Goal: Book appointment/travel/reservation

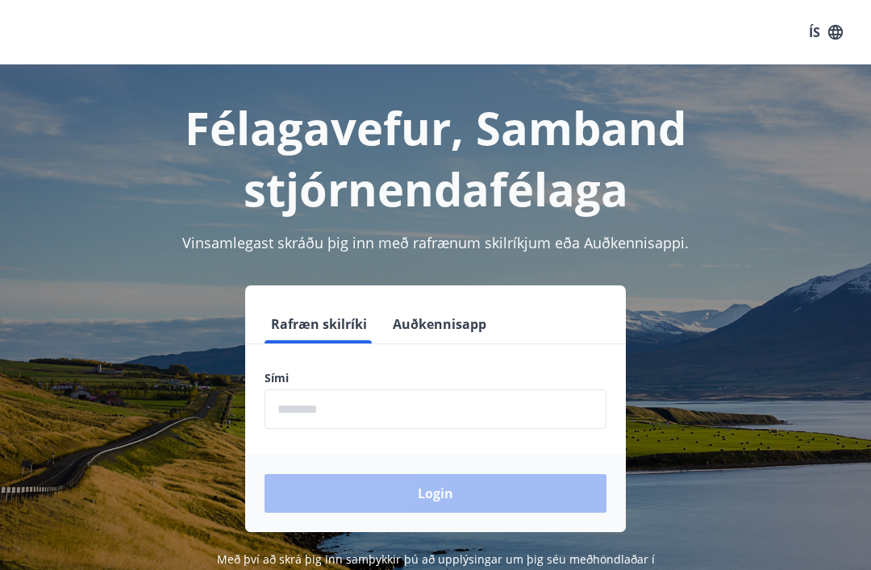
click at [392, 401] on input "phone" at bounding box center [435, 408] width 342 height 39
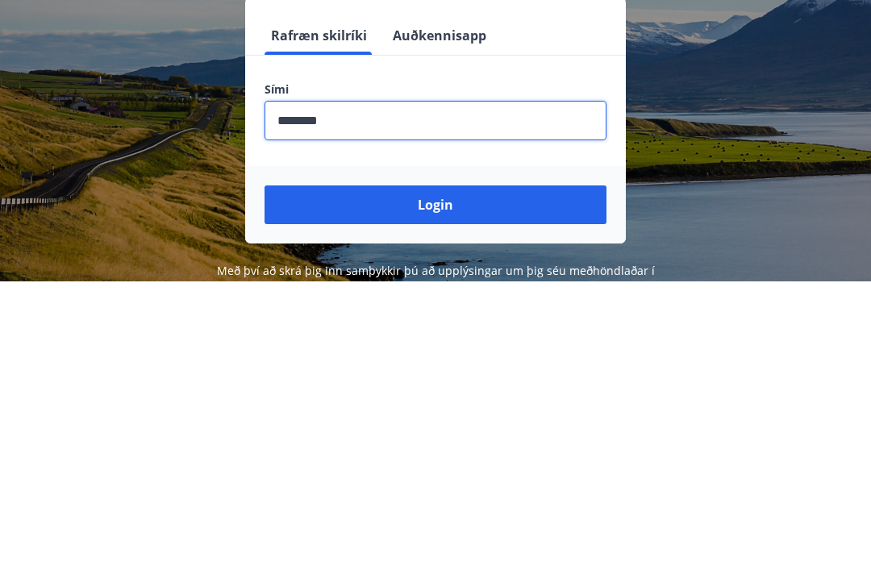
type input "********"
click at [419, 474] on button "Login" at bounding box center [435, 493] width 342 height 39
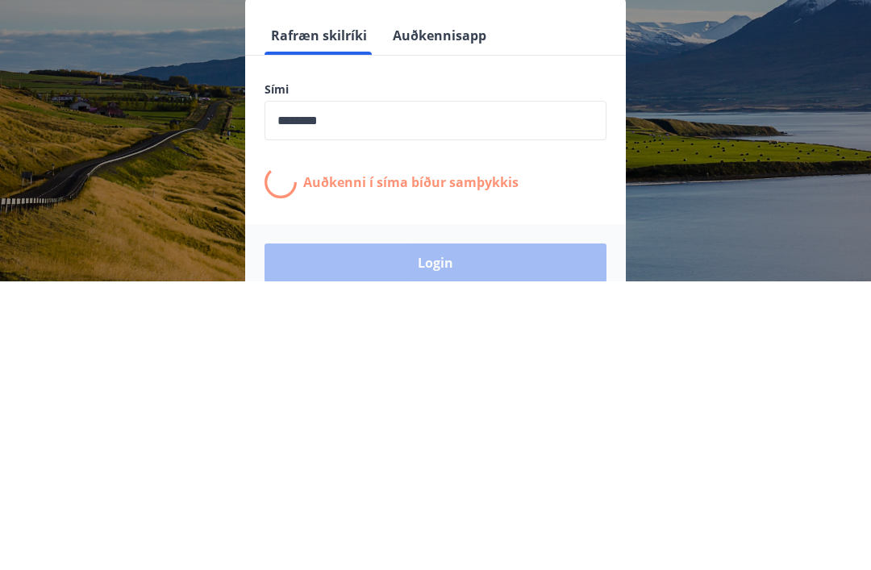
scroll to position [252, 0]
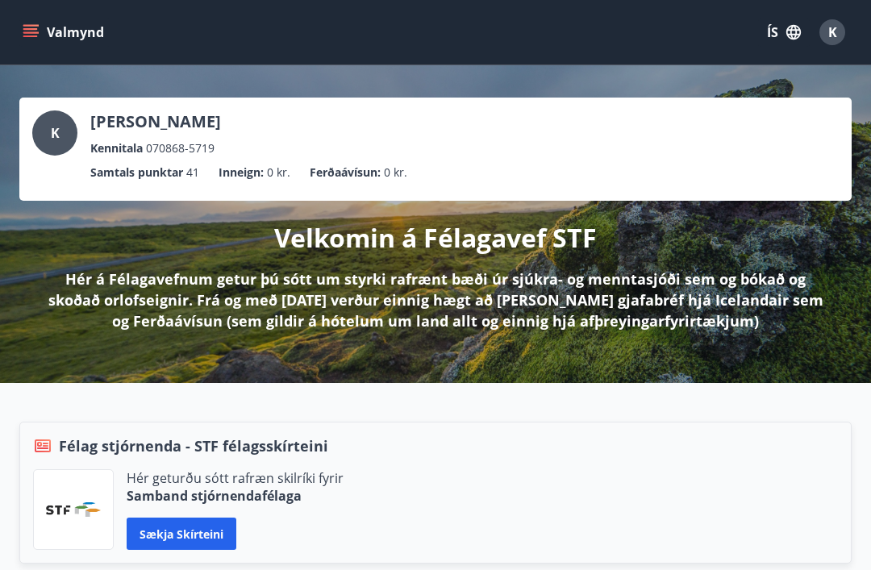
click at [36, 31] on icon "menu" at bounding box center [31, 32] width 16 height 16
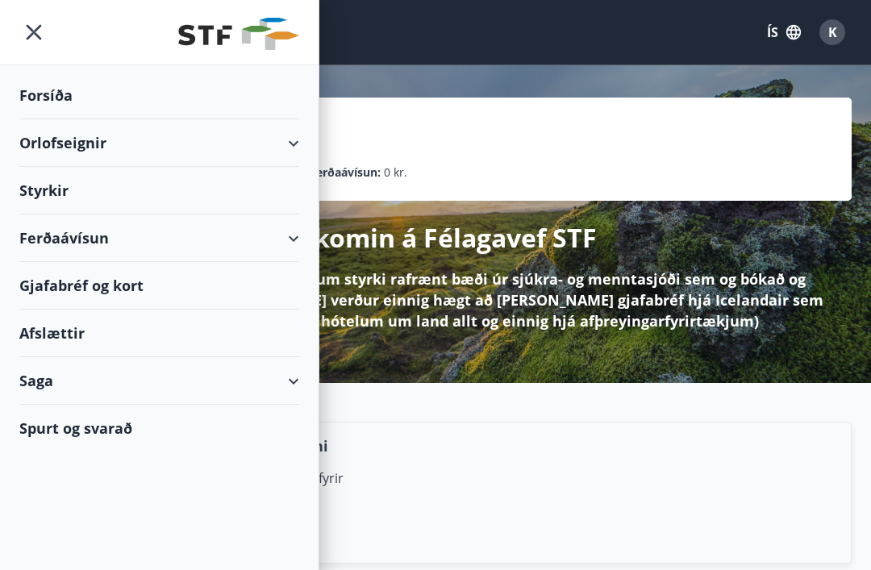
click at [293, 143] on div "Orlofseignir" at bounding box center [159, 143] width 280 height 48
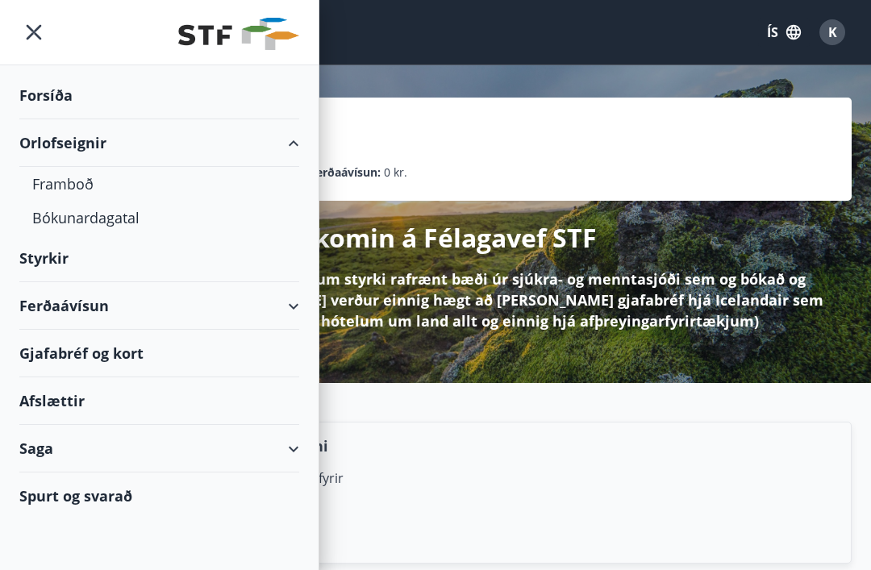
click at [71, 186] on div "Framboð" at bounding box center [159, 184] width 254 height 34
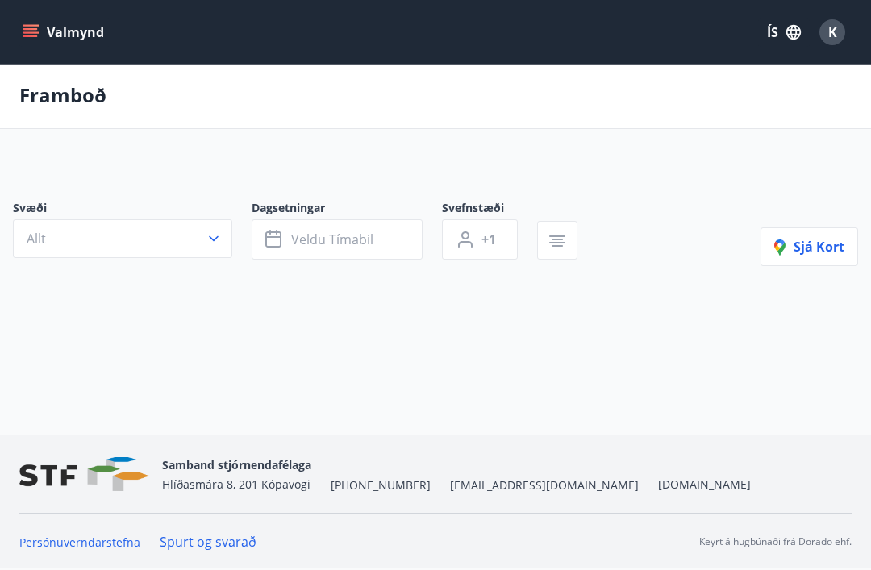
scroll to position [39, 0]
click at [215, 231] on icon "button" at bounding box center [214, 239] width 16 height 16
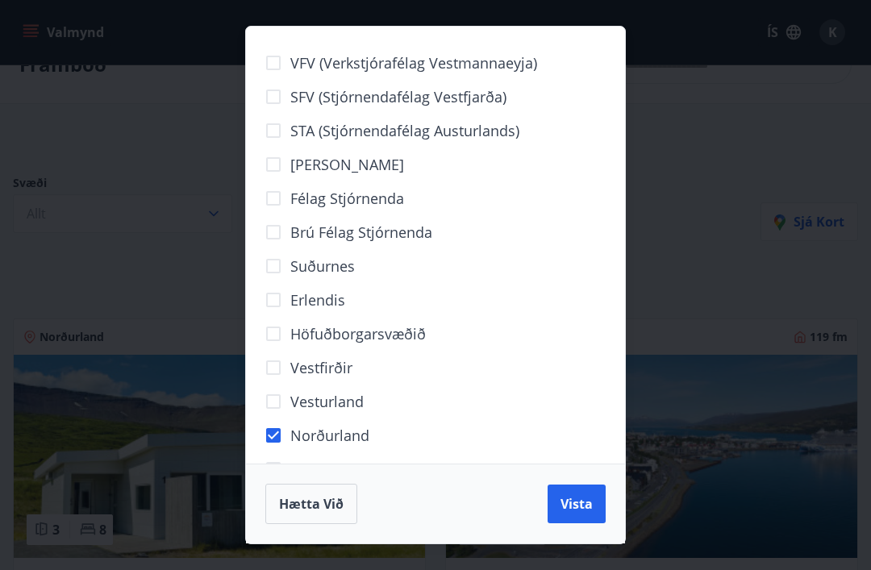
click at [572, 507] on span "Vista" at bounding box center [576, 504] width 32 height 18
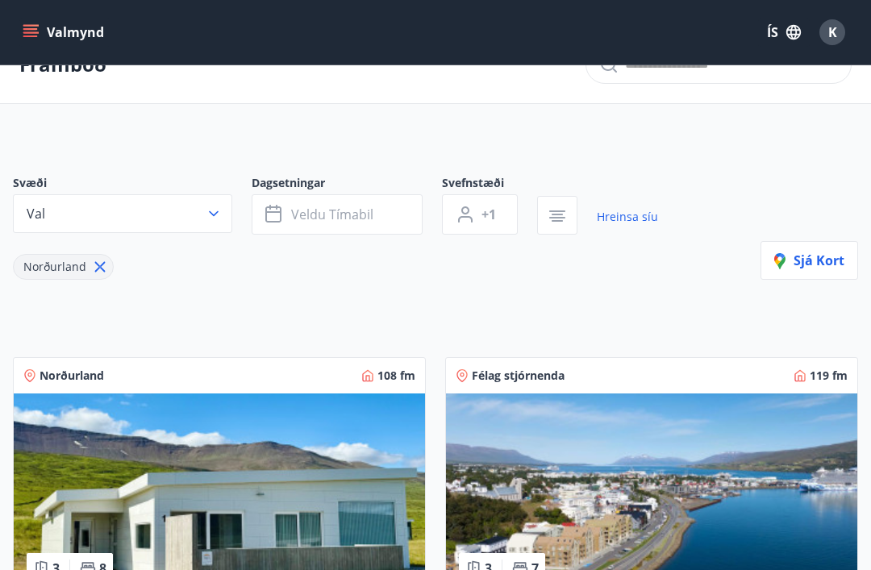
click at [353, 207] on span "Veldu tímabil" at bounding box center [332, 215] width 82 height 18
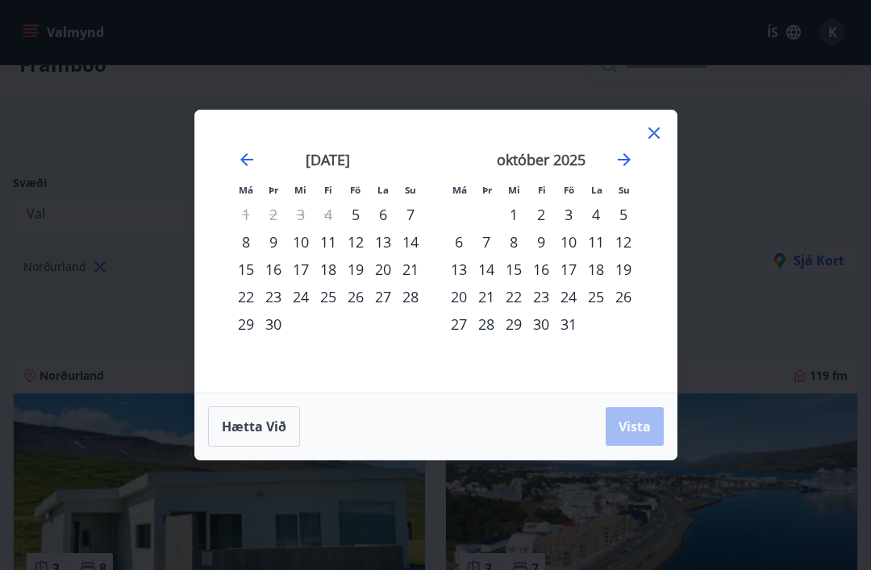
click at [623, 156] on icon "Move forward to switch to the next month." at bounding box center [623, 159] width 19 height 19
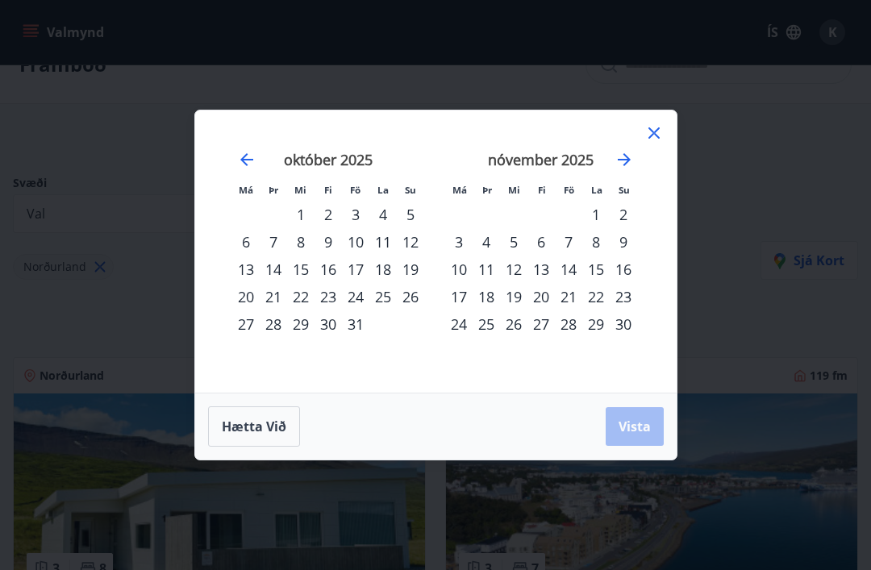
click at [252, 295] on div "20" at bounding box center [245, 296] width 27 height 27
click at [389, 289] on div "25" at bounding box center [382, 296] width 27 height 27
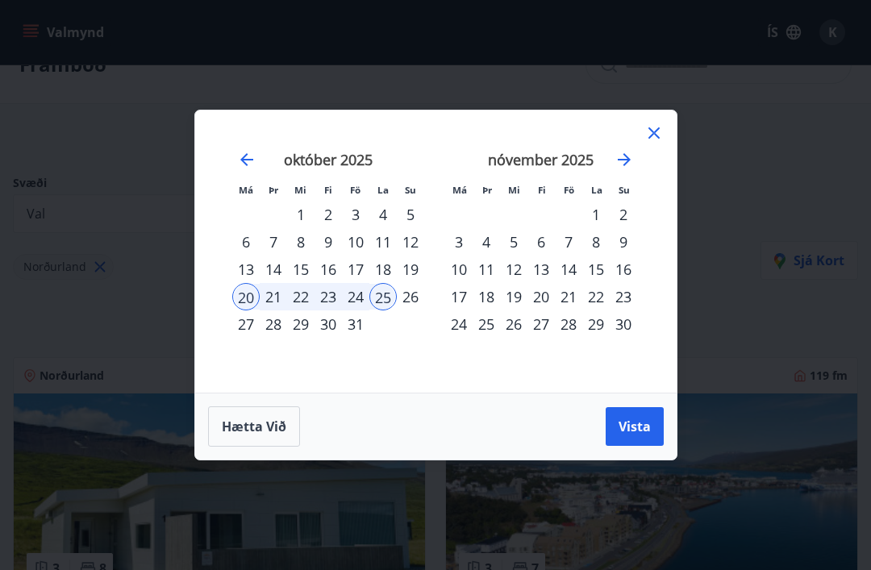
click at [631, 424] on span "Vista" at bounding box center [634, 427] width 32 height 18
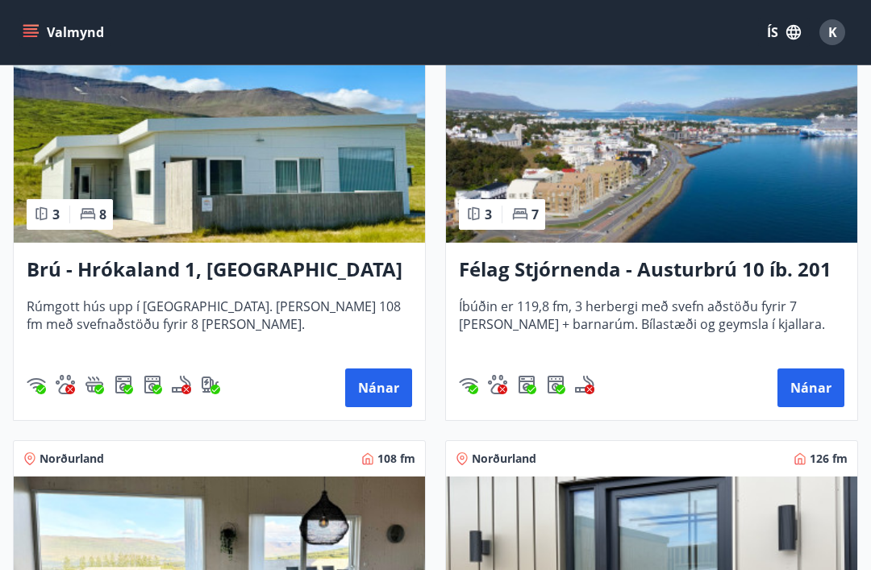
scroll to position [355, 0]
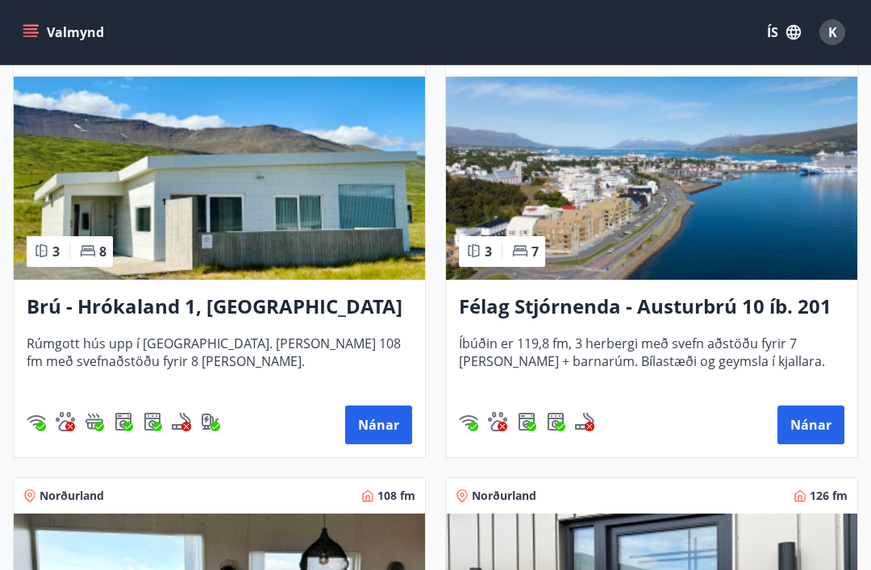
click at [804, 418] on button "Nánar" at bounding box center [810, 424] width 67 height 39
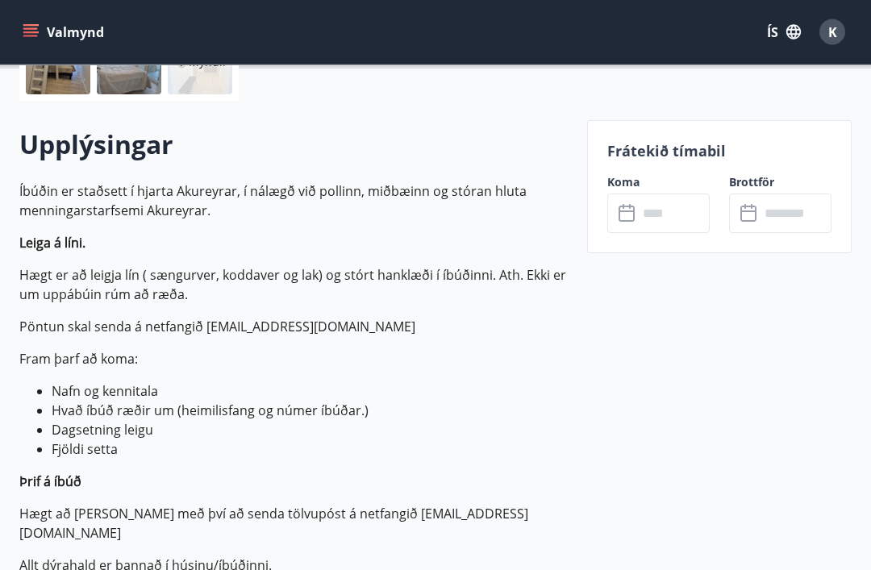
scroll to position [427, 0]
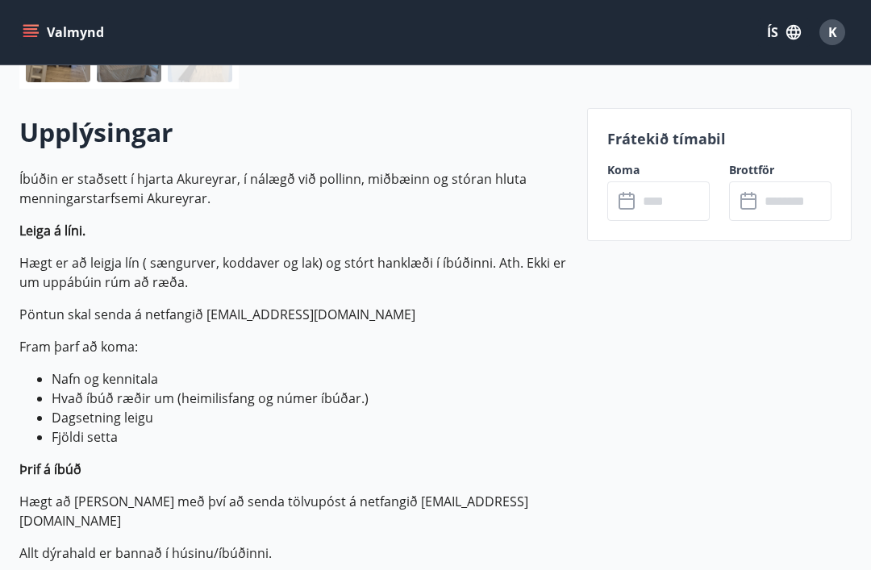
click at [658, 197] on input "text" at bounding box center [674, 200] width 72 height 39
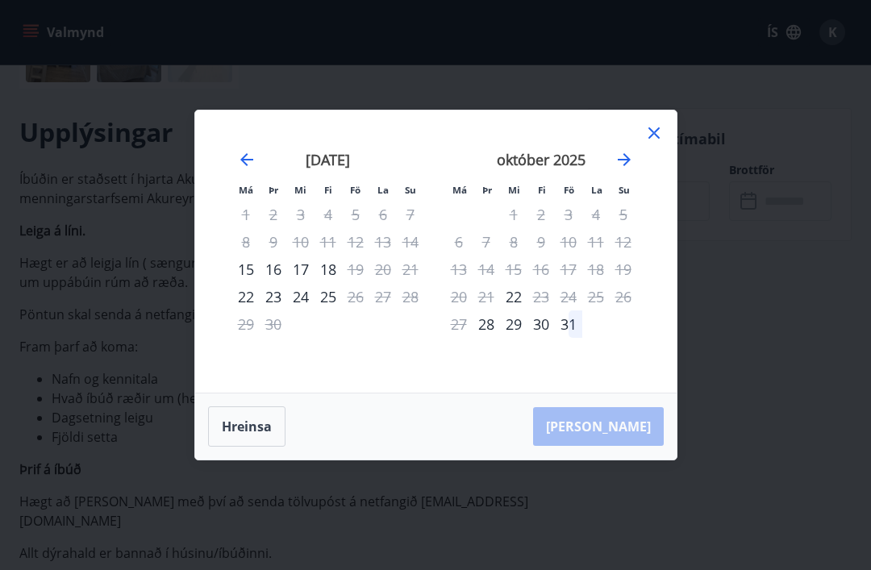
scroll to position [479, 0]
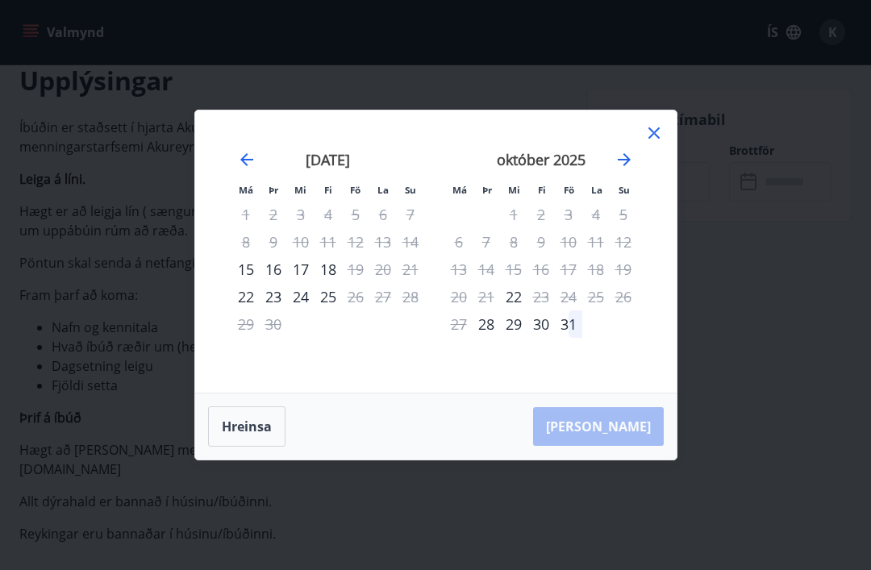
click at [661, 127] on icon at bounding box center [653, 132] width 19 height 19
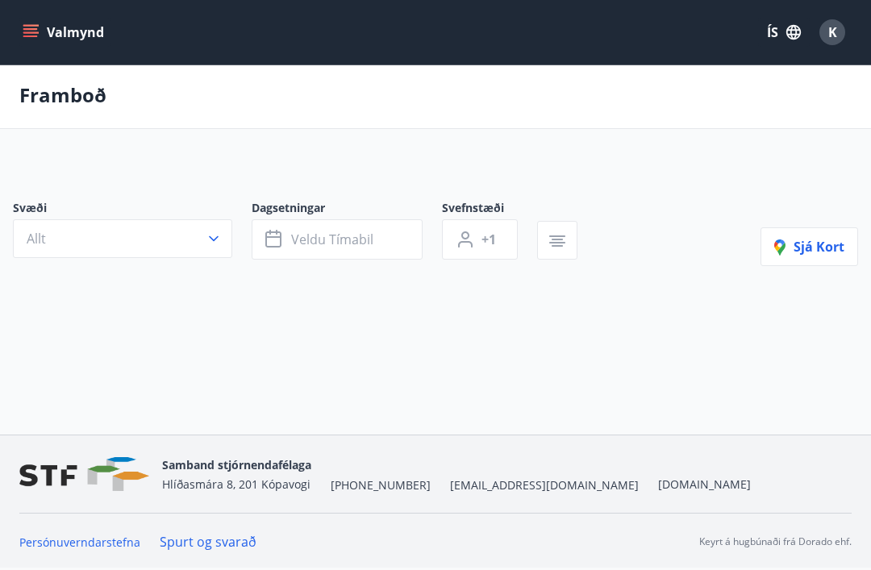
scroll to position [54, 0]
click at [250, 309] on div "Framboð Svæði Allt Dagsetningar Veldu tímabil Svefnstæði +1 Sjá kort" at bounding box center [435, 241] width 871 height 359
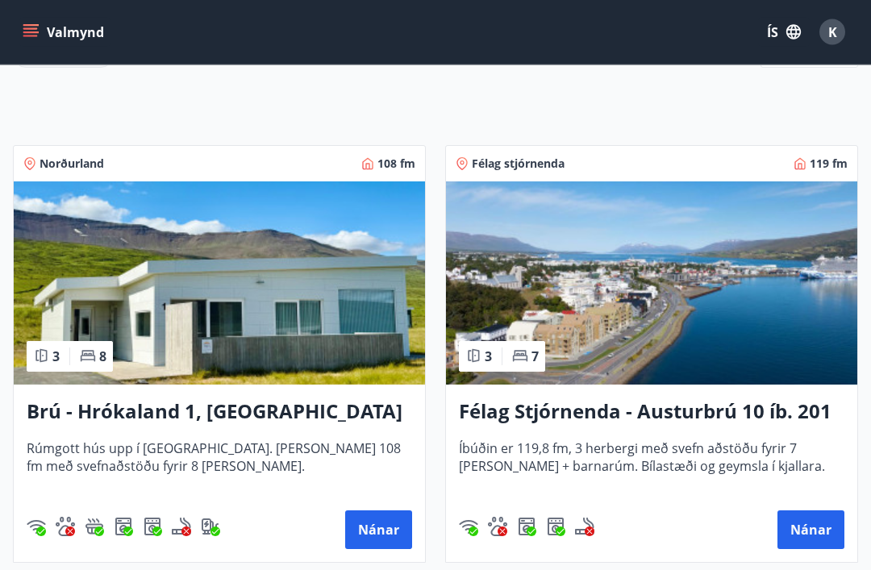
scroll to position [300, 0]
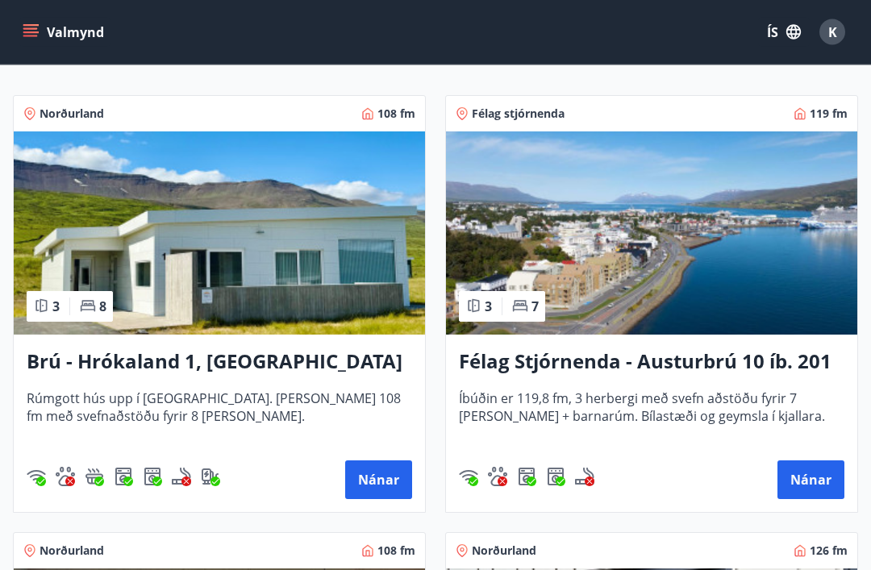
click at [383, 478] on button "Nánar" at bounding box center [378, 480] width 67 height 39
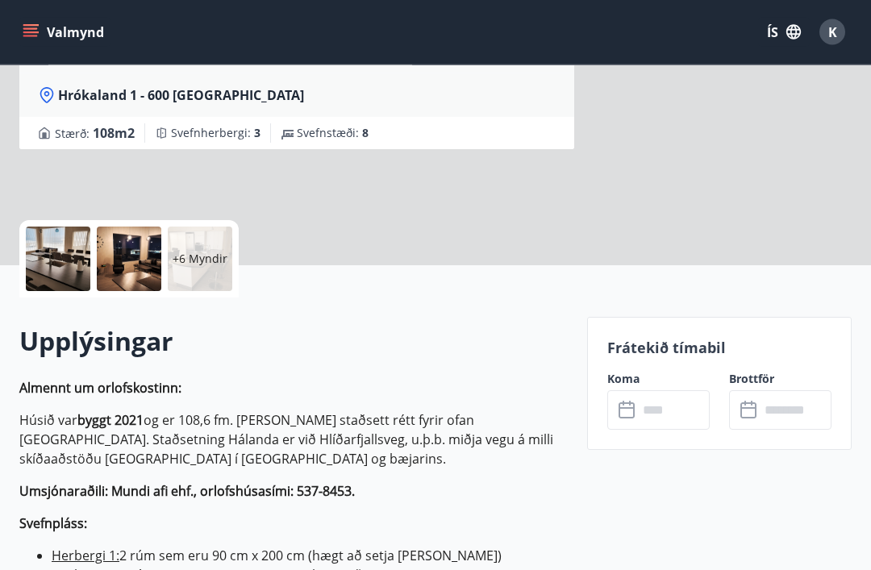
scroll to position [228, 0]
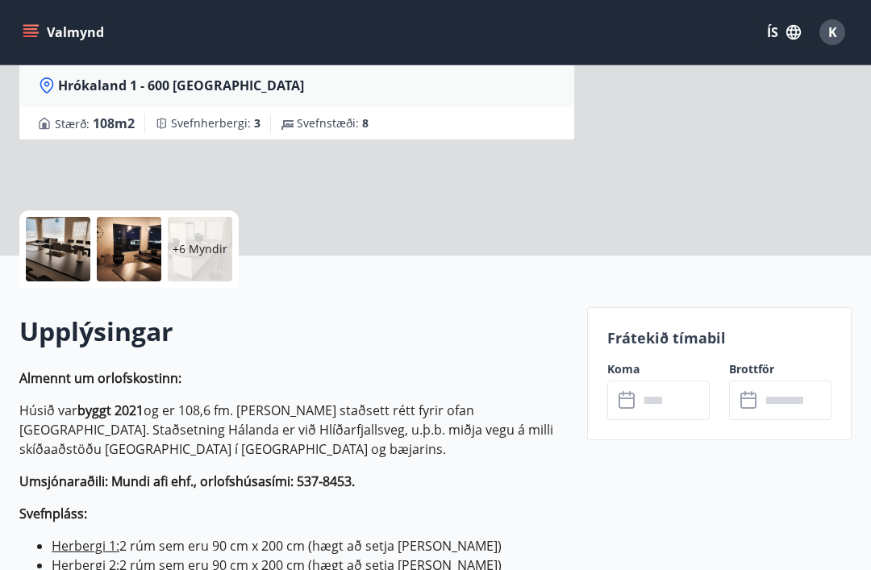
click at [667, 393] on input "text" at bounding box center [674, 399] width 72 height 39
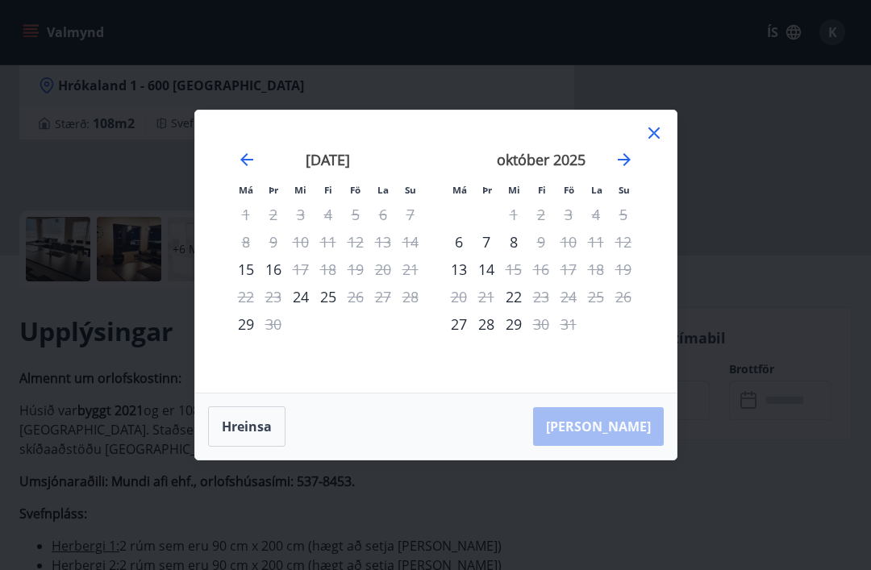
click at [659, 143] on icon at bounding box center [653, 132] width 19 height 19
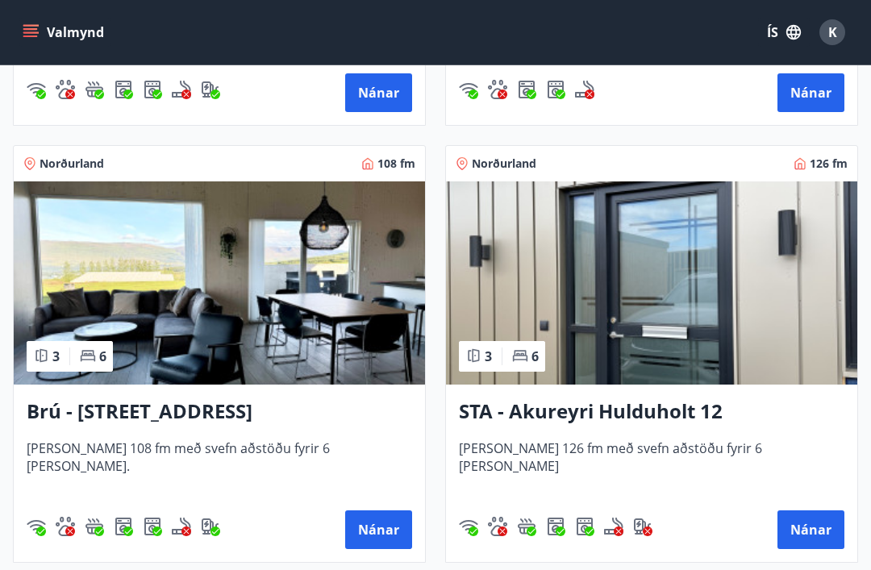
scroll to position [687, 0]
click at [253, 410] on h3 "Brú - [STREET_ADDRESS]" at bounding box center [219, 412] width 385 height 29
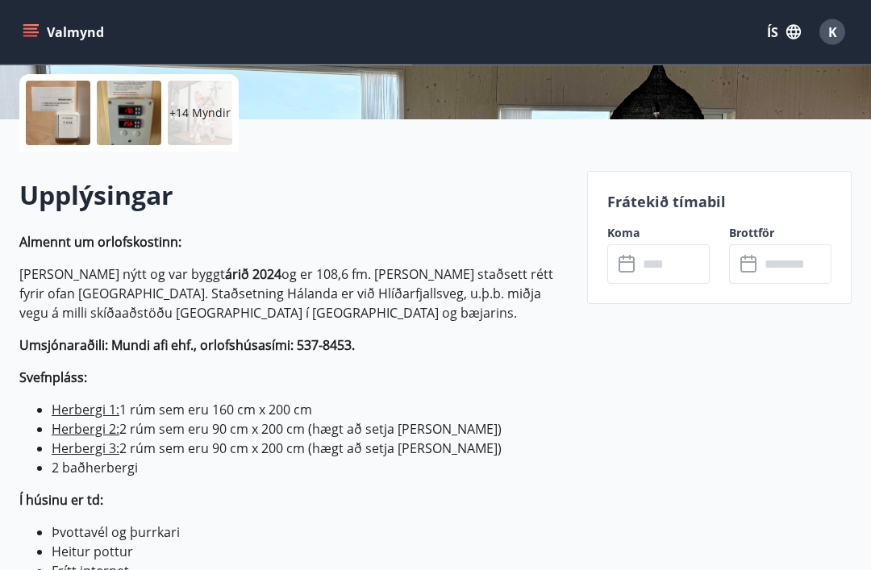
scroll to position [364, 0]
click at [659, 262] on input "text" at bounding box center [674, 263] width 72 height 39
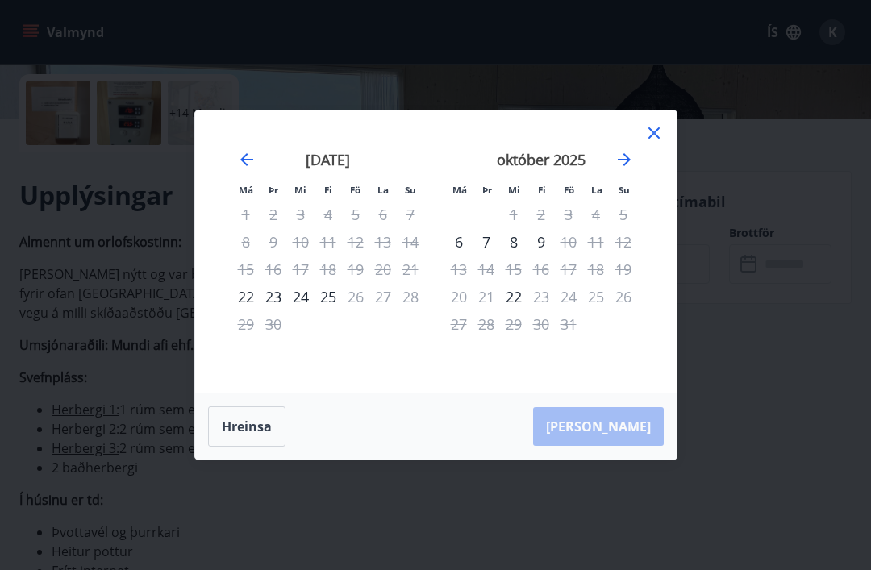
click at [659, 143] on icon at bounding box center [653, 132] width 19 height 19
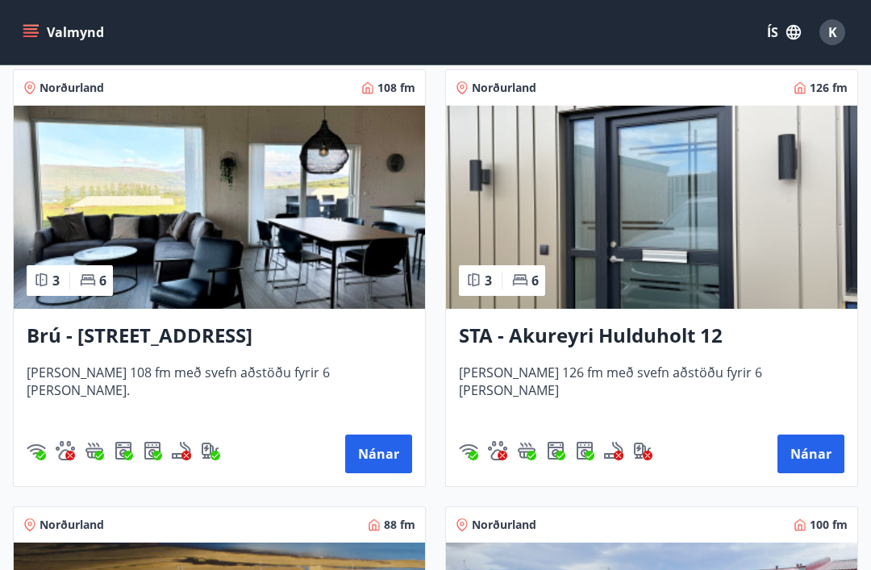
scroll to position [775, 0]
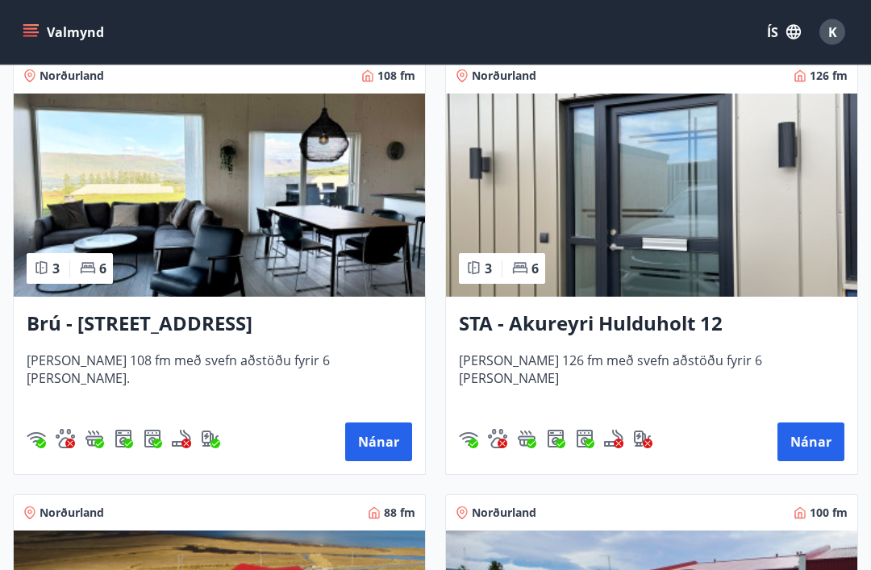
click at [809, 444] on button "Nánar" at bounding box center [810, 442] width 67 height 39
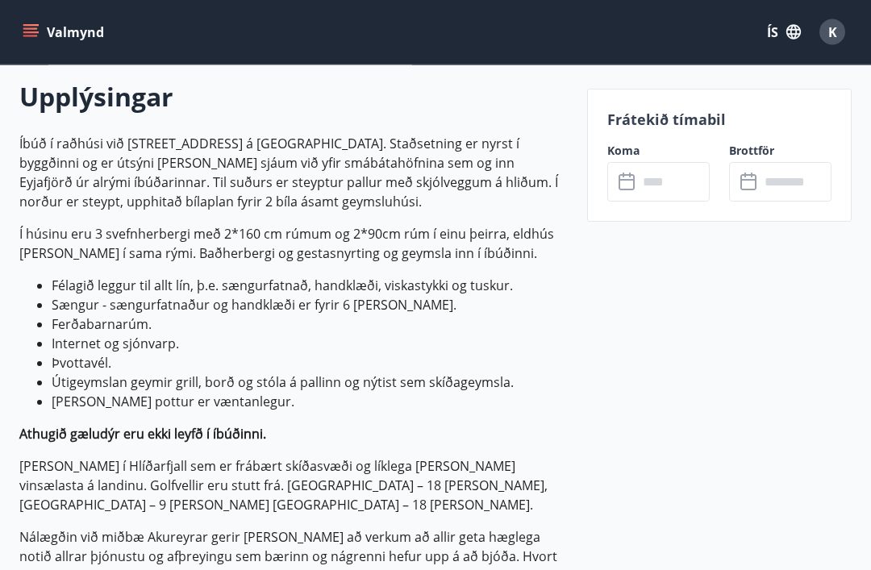
scroll to position [463, 0]
click at [662, 181] on input "text" at bounding box center [674, 181] width 72 height 39
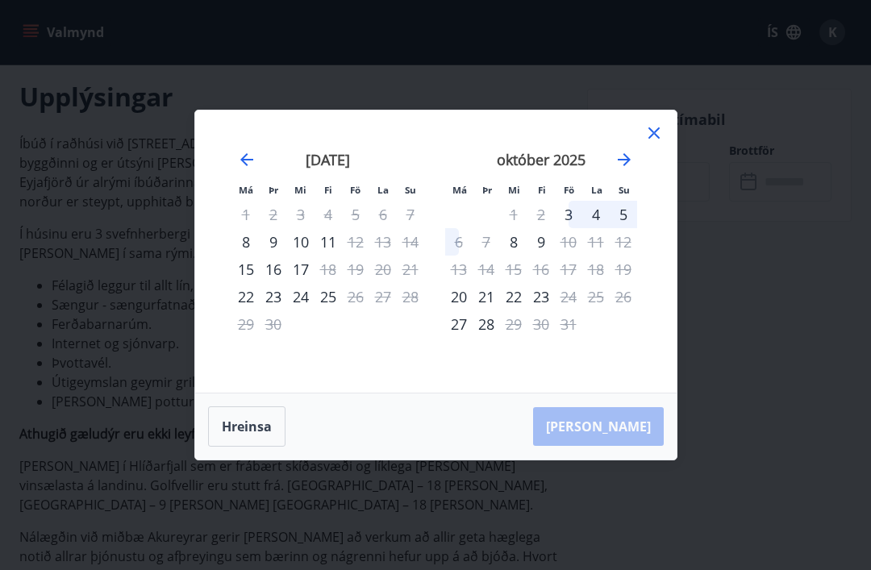
click at [658, 143] on icon at bounding box center [653, 132] width 19 height 19
